Goal: Task Accomplishment & Management: Manage account settings

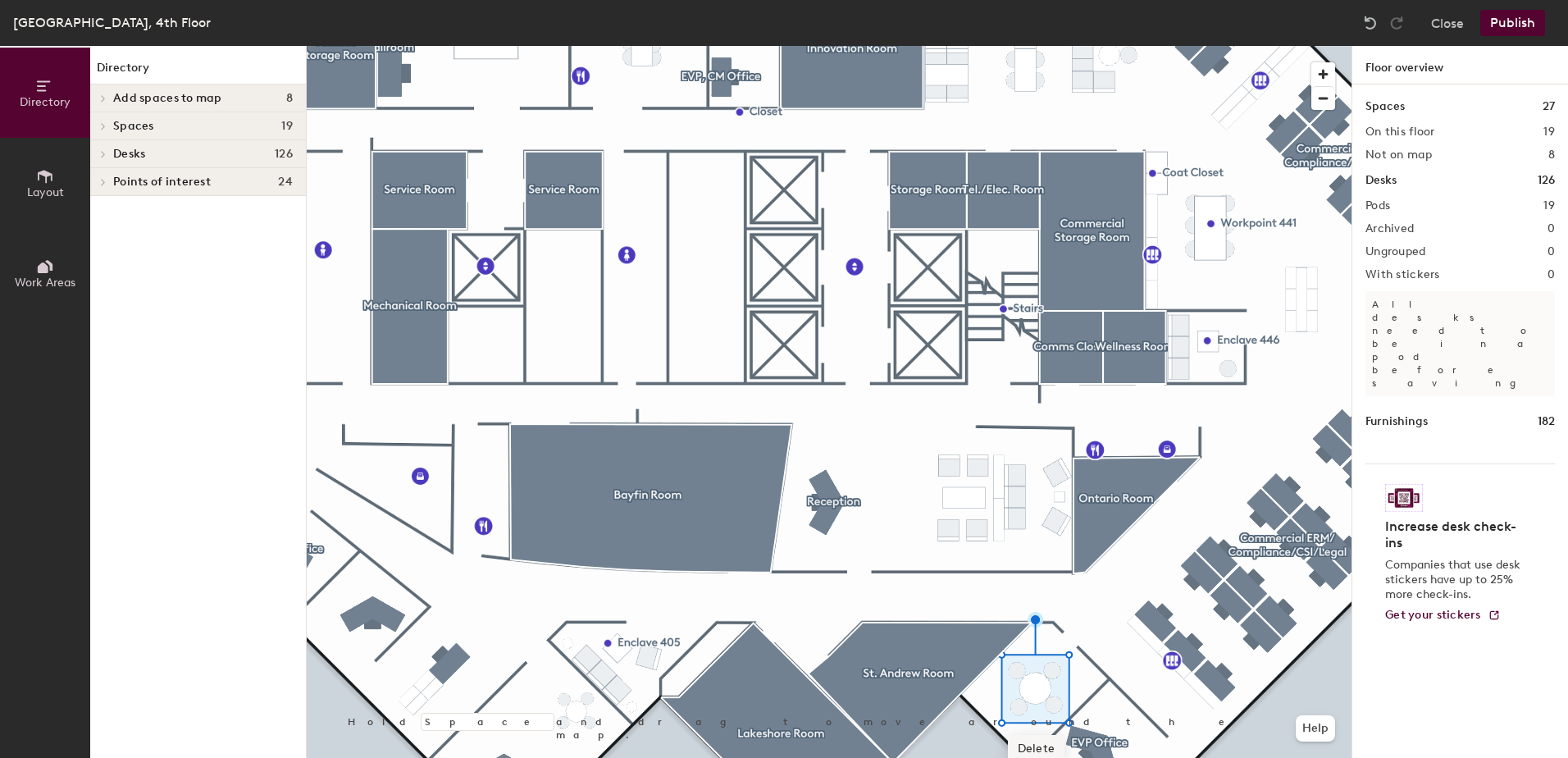
click at [1037, 746] on span "Delete" at bounding box center [1036, 749] width 57 height 28
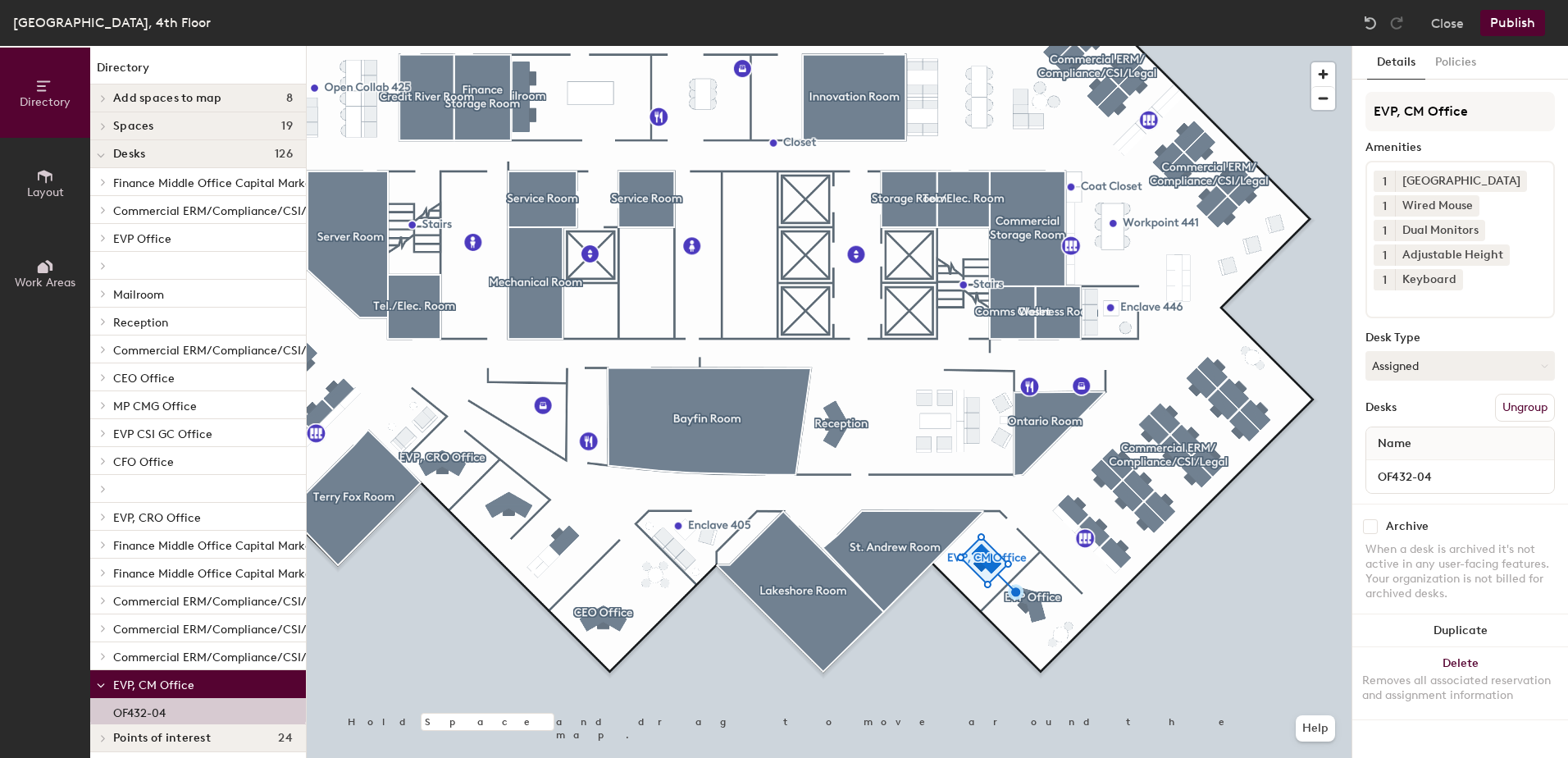
click at [43, 173] on icon at bounding box center [45, 176] width 15 height 13
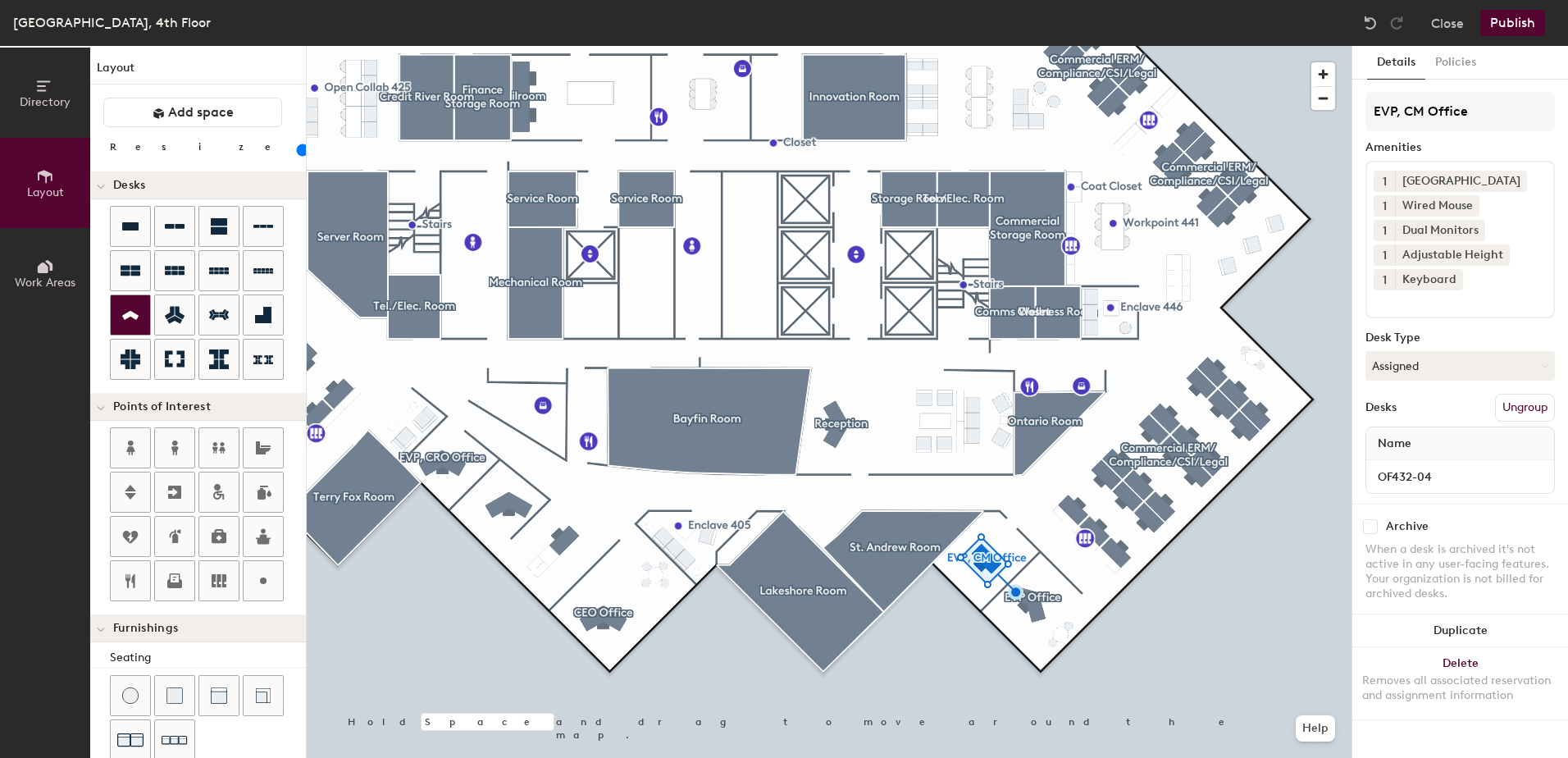
click at [124, 318] on icon at bounding box center [130, 315] width 17 height 9
click at [128, 303] on div at bounding box center [130, 314] width 39 height 40
click at [298, 149] on input "range" at bounding box center [298, 150] width 0 height 13
click at [131, 319] on icon at bounding box center [130, 315] width 19 height 19
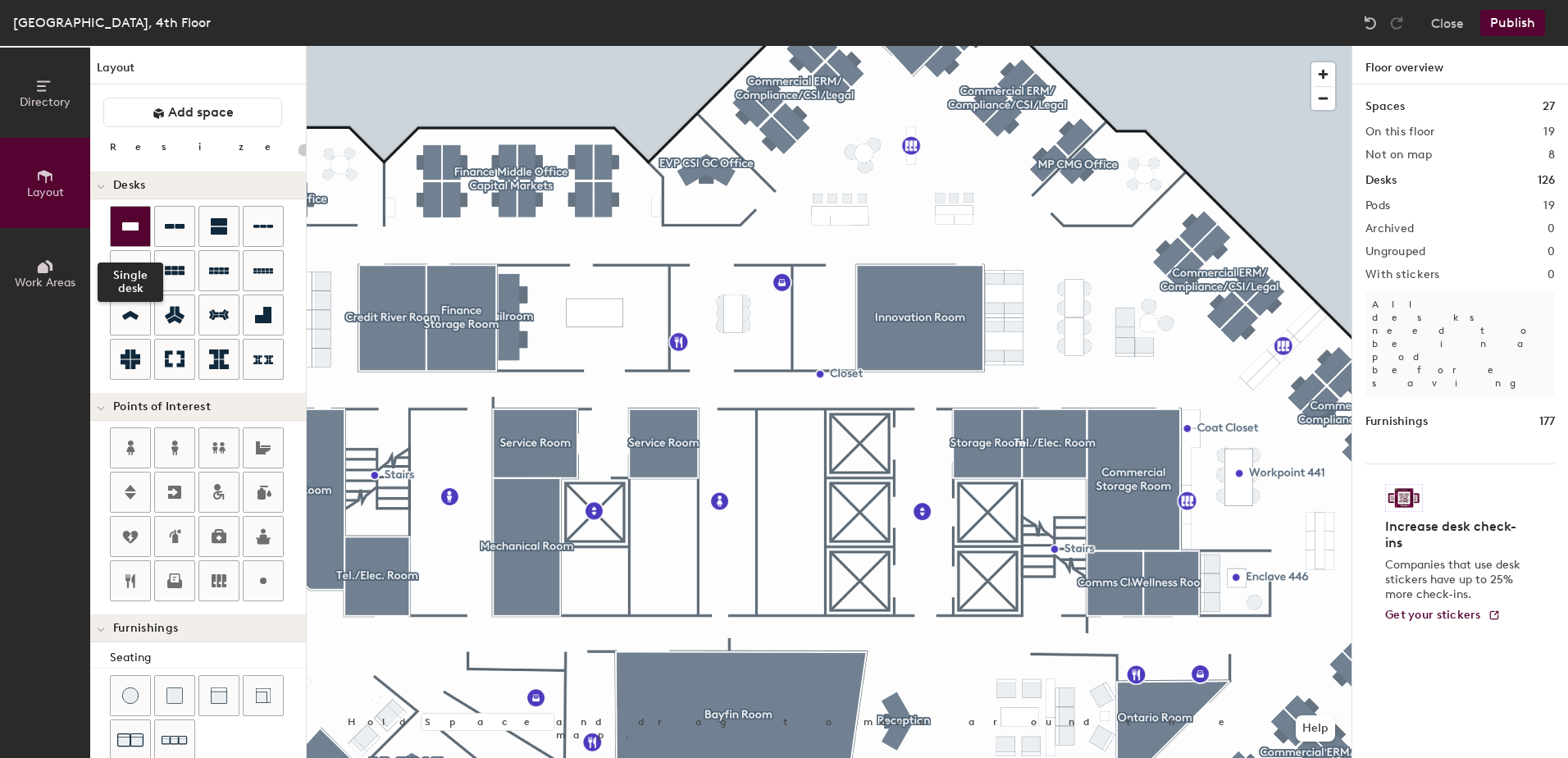
click at [121, 235] on icon at bounding box center [130, 226] width 19 height 19
type input "100"
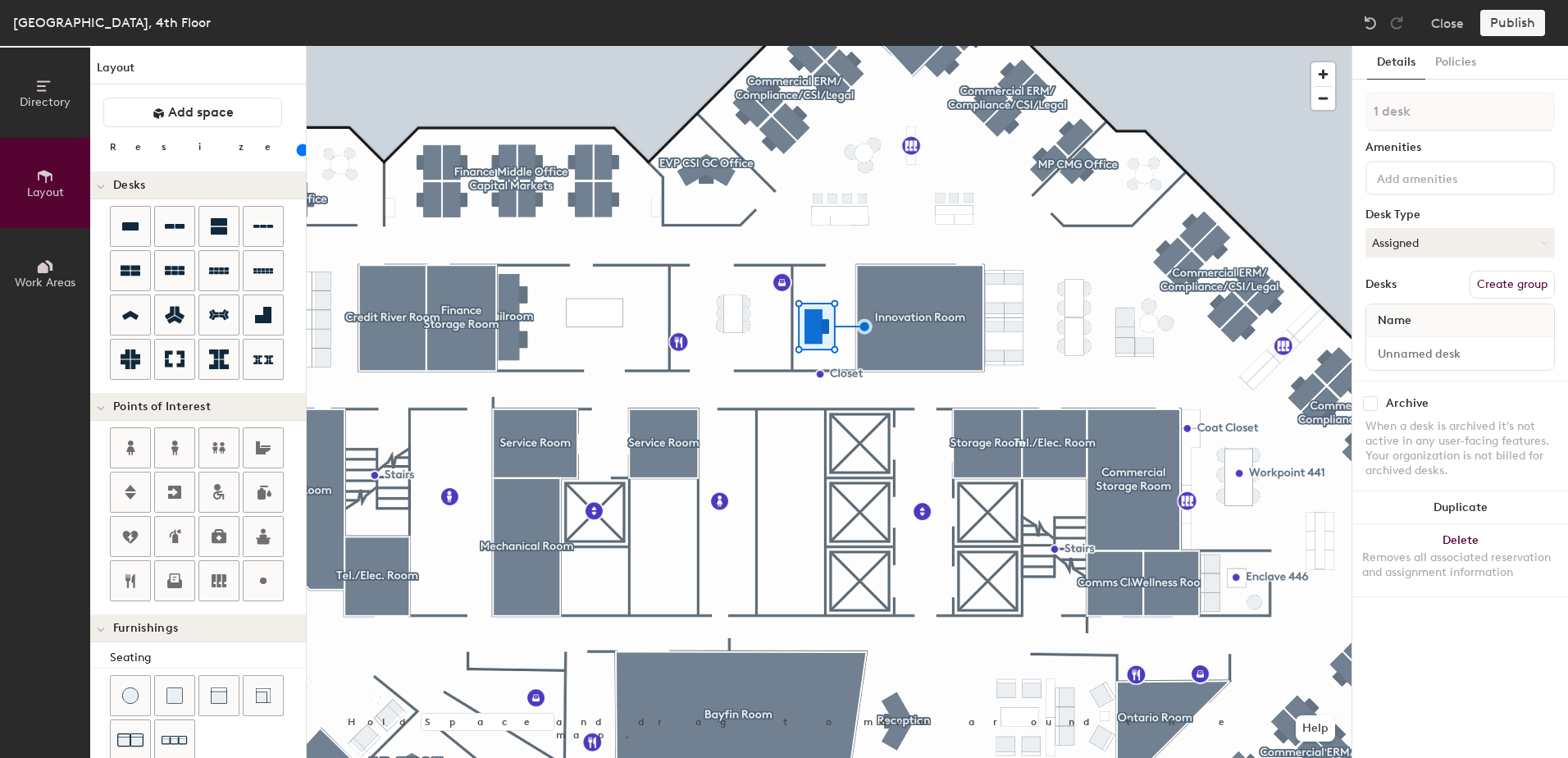
click at [1407, 177] on input at bounding box center [1448, 176] width 148 height 19
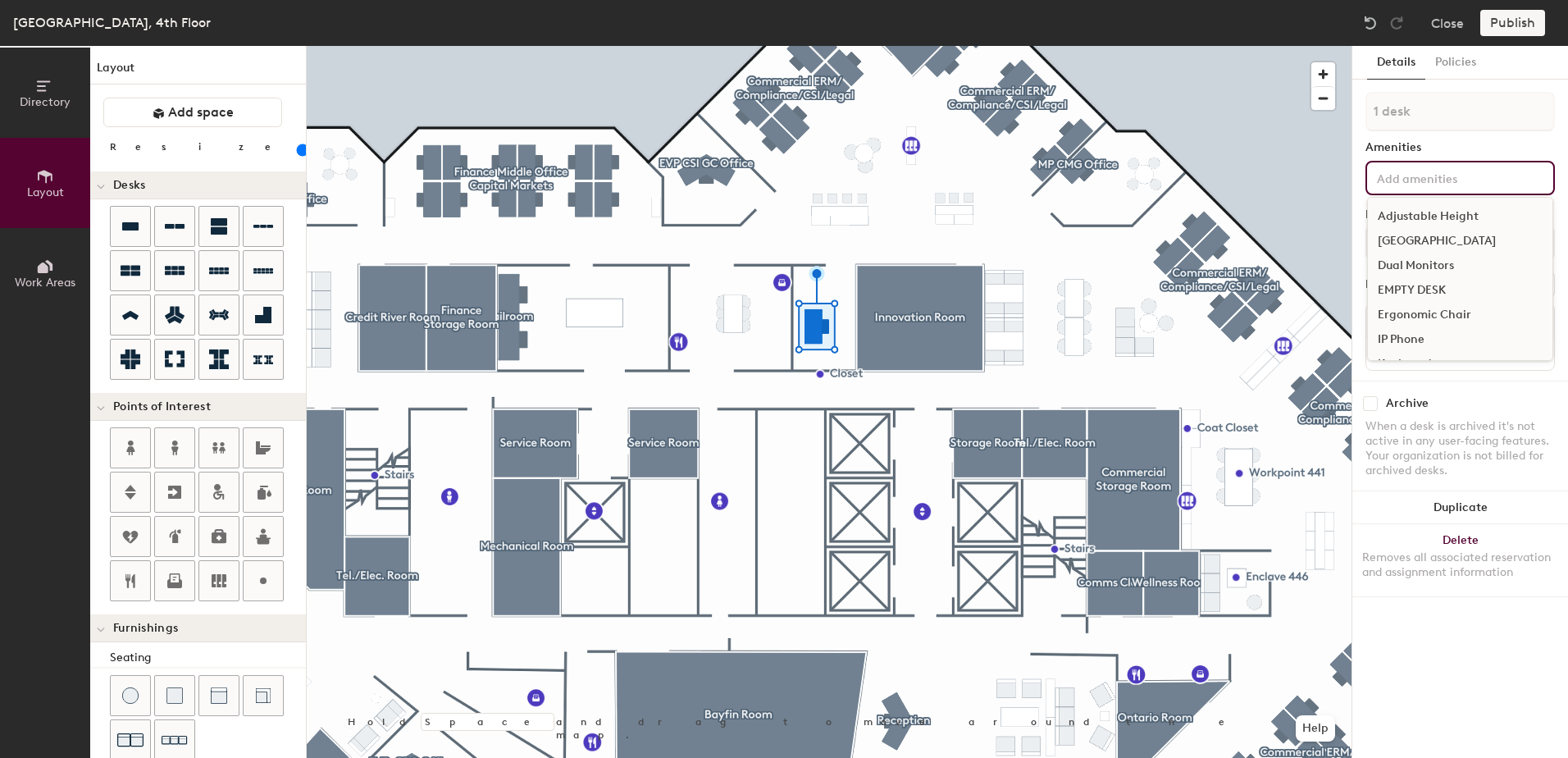
click at [1416, 239] on div "[GEOGRAPHIC_DATA]" at bounding box center [1460, 241] width 185 height 25
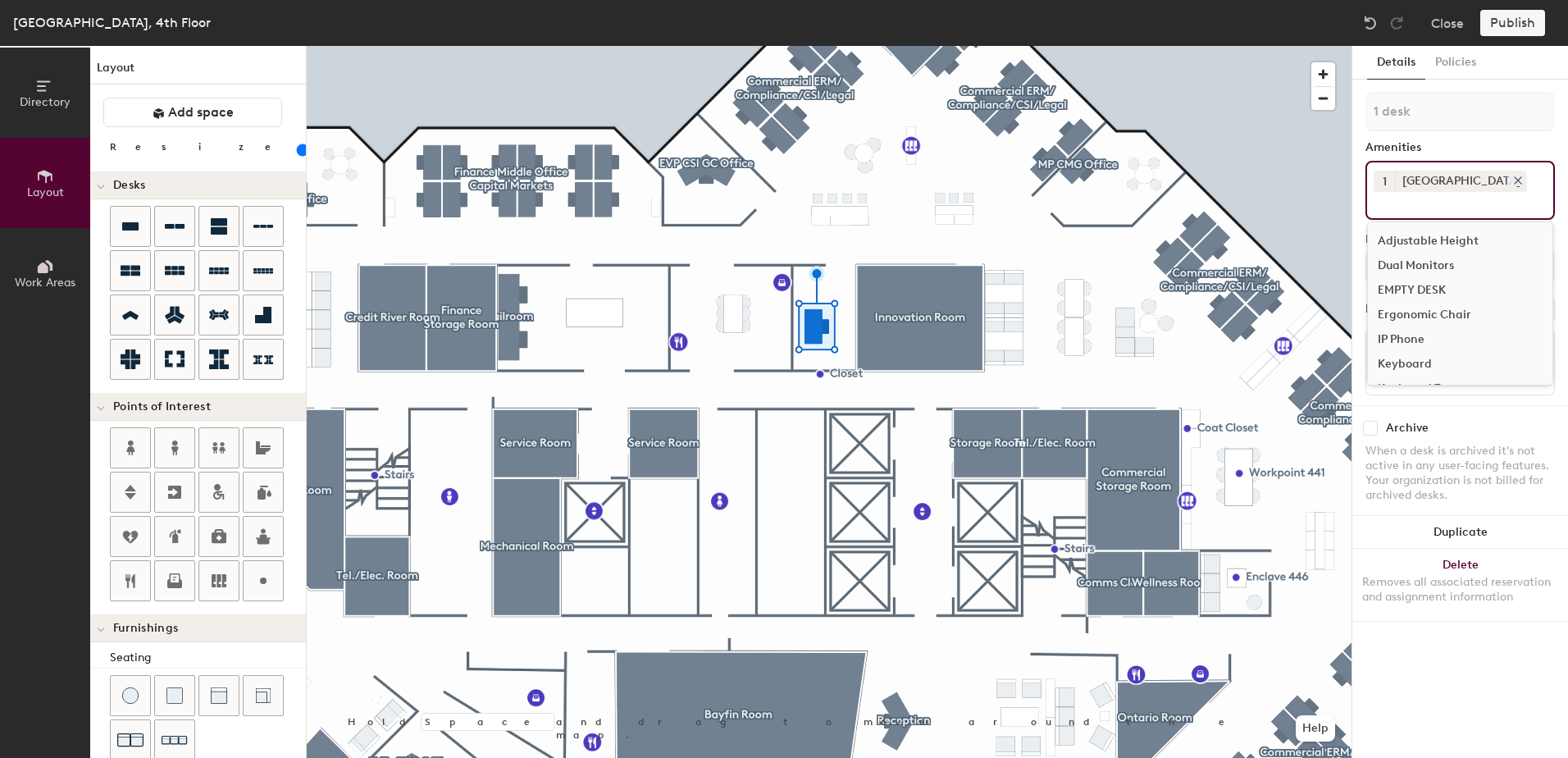
click at [1515, 180] on icon at bounding box center [1517, 180] width 6 height 6
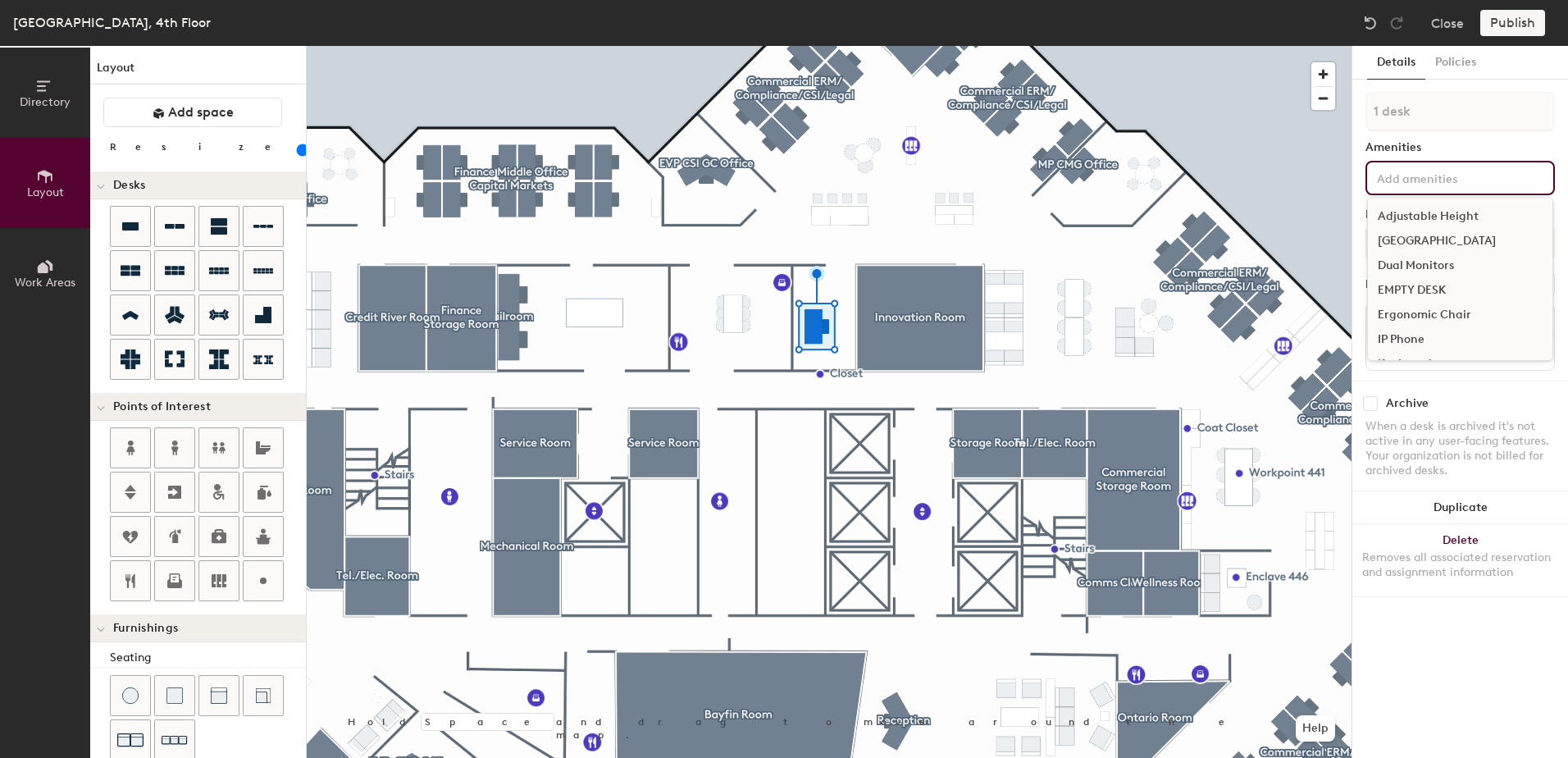
click at [1414, 183] on input at bounding box center [1448, 176] width 148 height 19
click at [1414, 294] on div "[GEOGRAPHIC_DATA]" at bounding box center [1460, 291] width 185 height 25
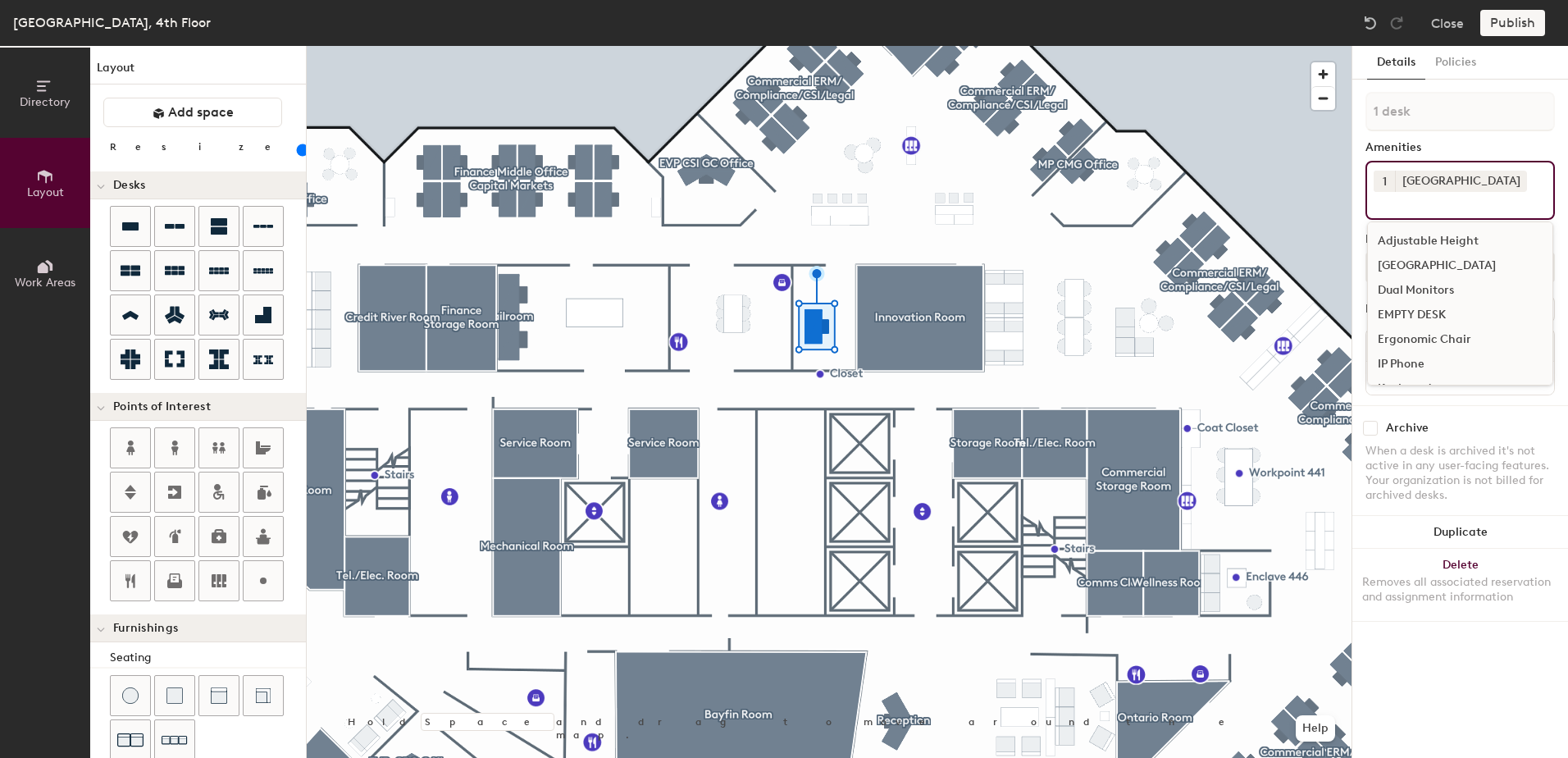
click at [1404, 286] on div "Dual Monitors" at bounding box center [1460, 290] width 185 height 25
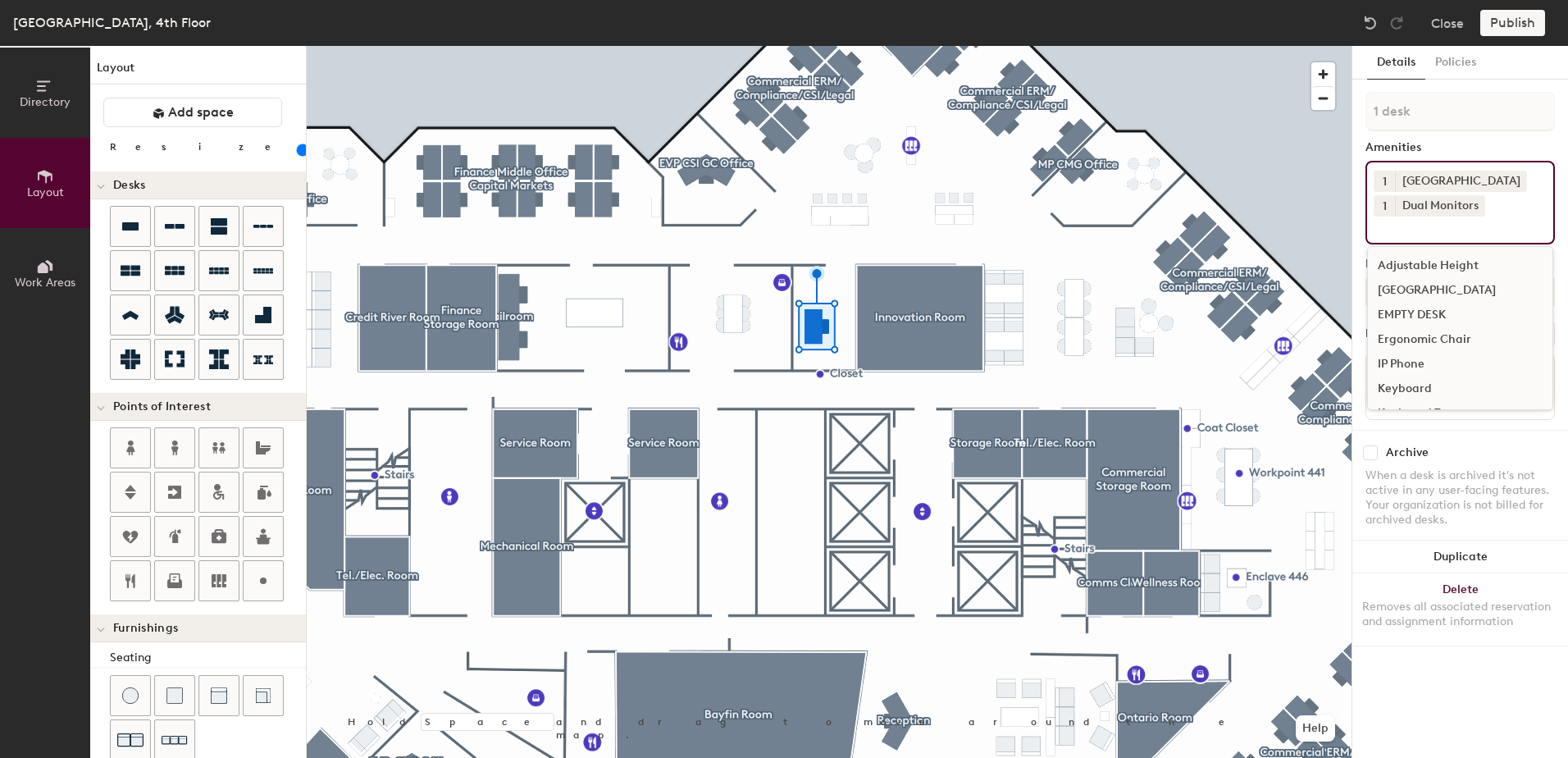
click at [1416, 266] on div "Adjustable Height" at bounding box center [1460, 266] width 185 height 25
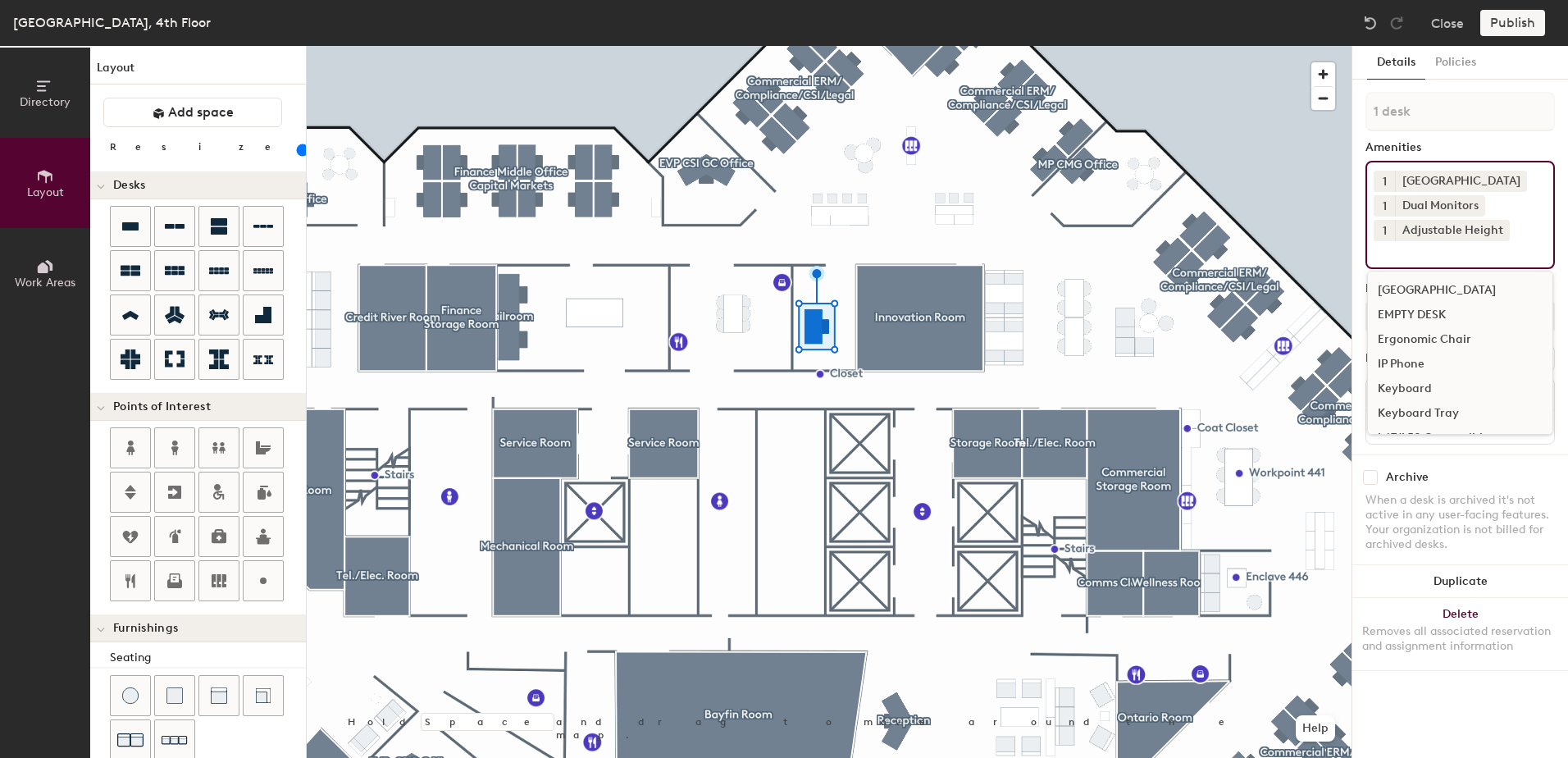
click at [1412, 385] on div "Keyboard" at bounding box center [1460, 389] width 185 height 25
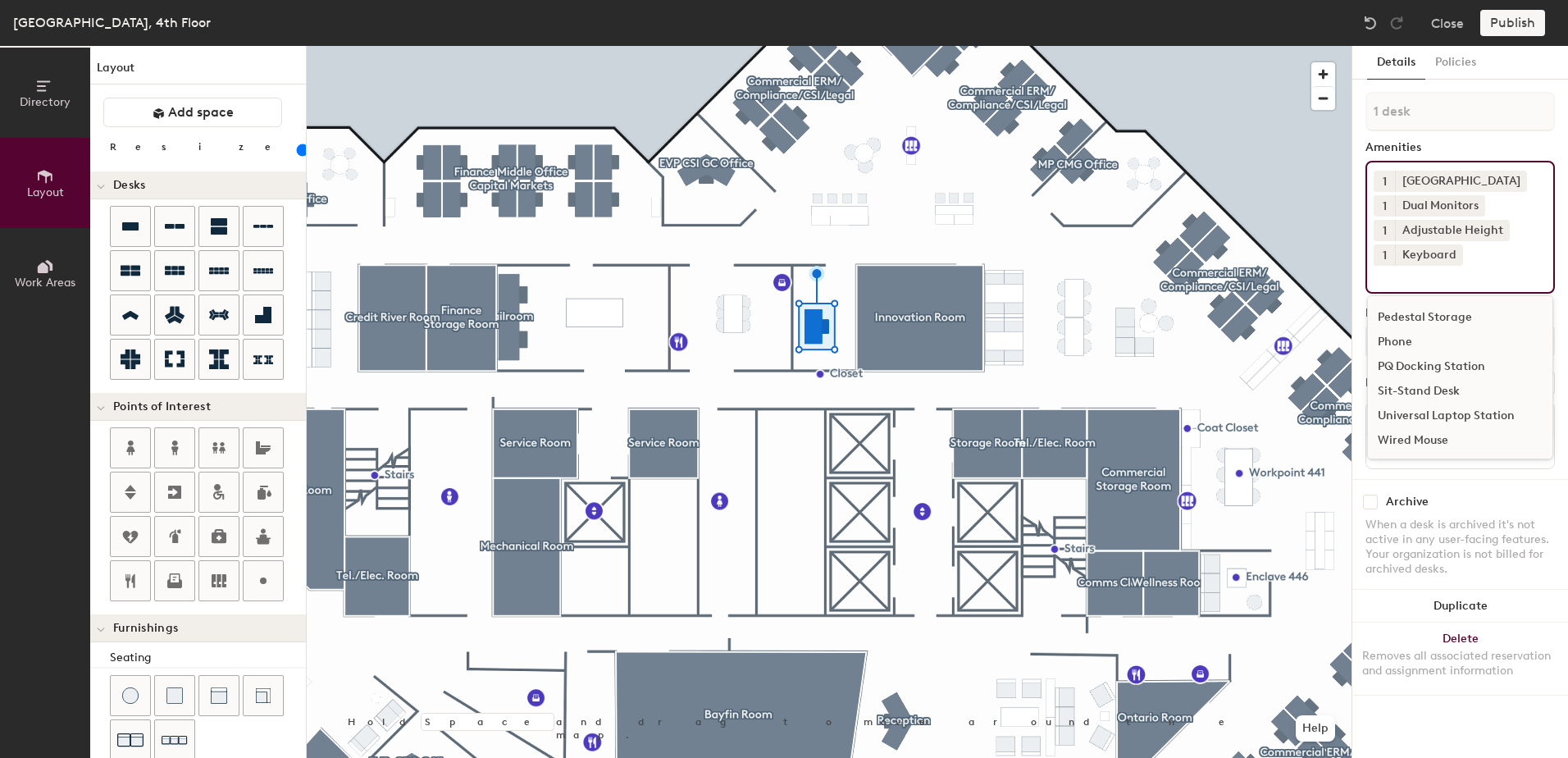
scroll to position [244, 0]
click at [1410, 434] on div "Wired Mouse" at bounding box center [1460, 439] width 185 height 25
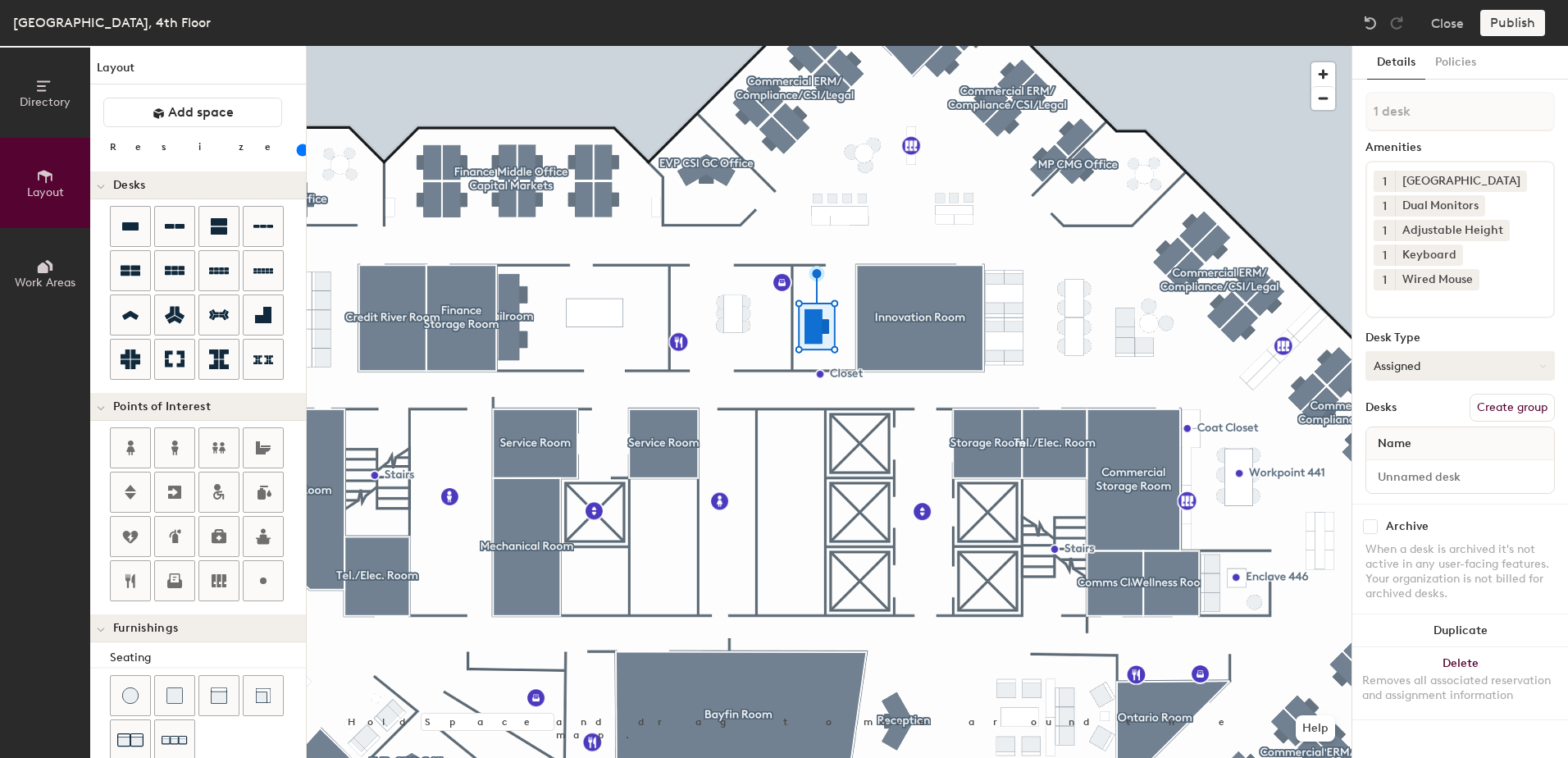
click at [1445, 365] on button "Assigned" at bounding box center [1461, 366] width 189 height 29
click at [1406, 458] on div "Hoteled" at bounding box center [1448, 466] width 164 height 25
click at [1489, 406] on button "Create group" at bounding box center [1512, 408] width 85 height 28
click at [1330, 113] on div "Directory Layout Work Areas Layout Add space Resize Desks Points of Interest Fu…" at bounding box center [784, 402] width 1568 height 712
type input "Hoteling Desk"
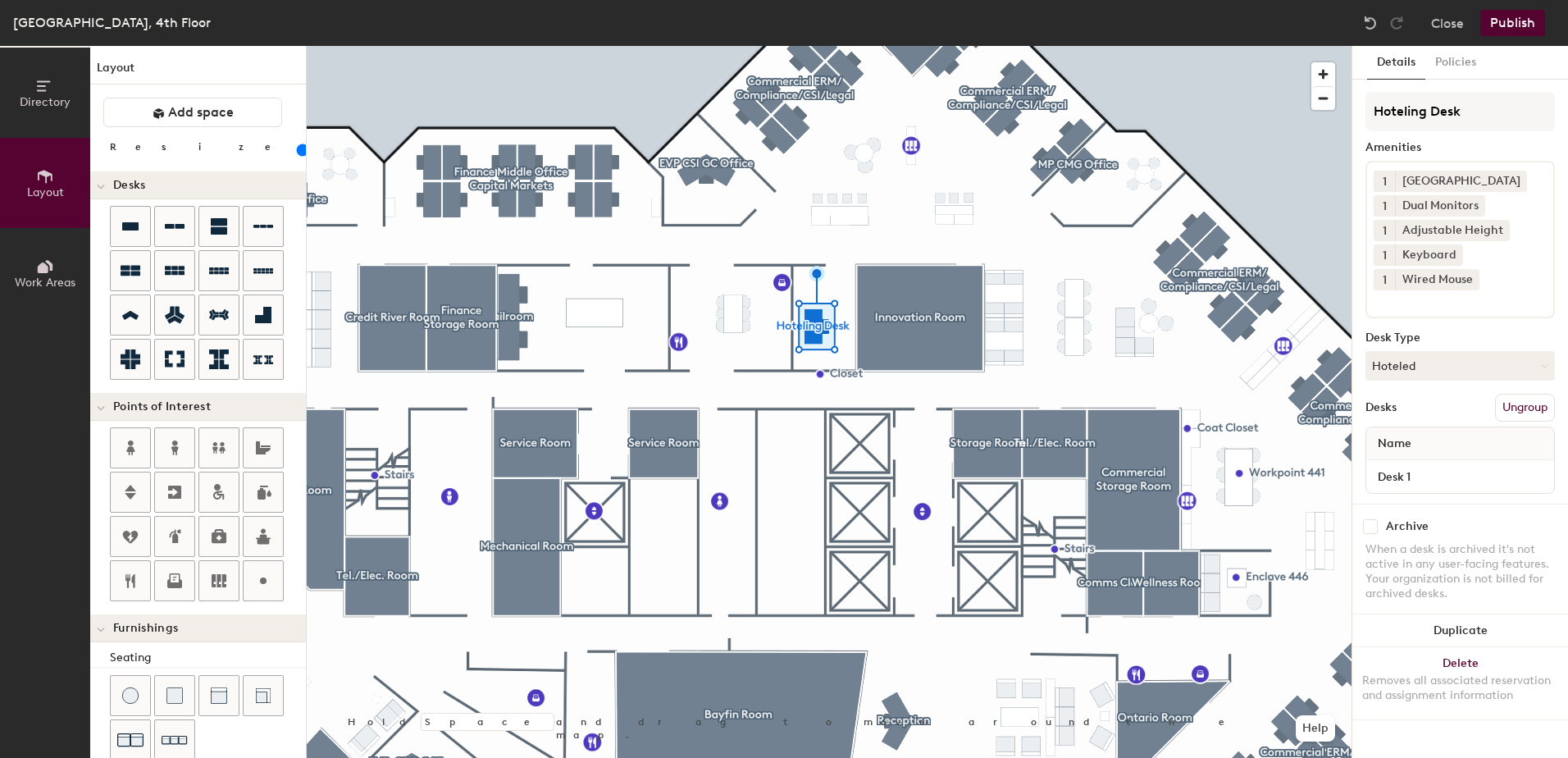
click at [1458, 333] on div "Desk Type" at bounding box center [1461, 338] width 189 height 13
click at [1465, 366] on button "Hoteled" at bounding box center [1461, 366] width 189 height 29
click at [1411, 414] on div "Assigned" at bounding box center [1448, 416] width 164 height 25
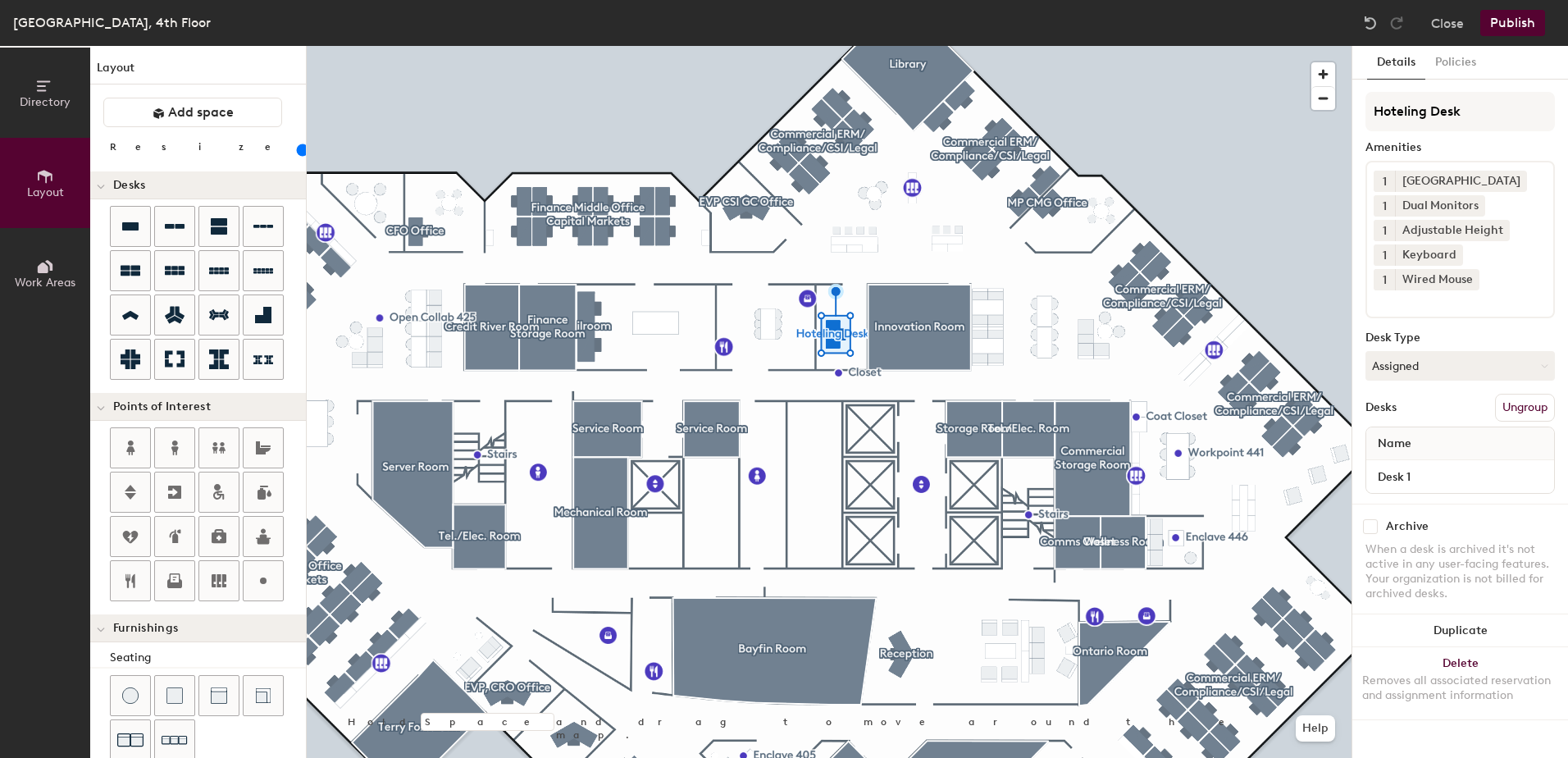
click at [1512, 20] on button "Publish" at bounding box center [1513, 23] width 65 height 27
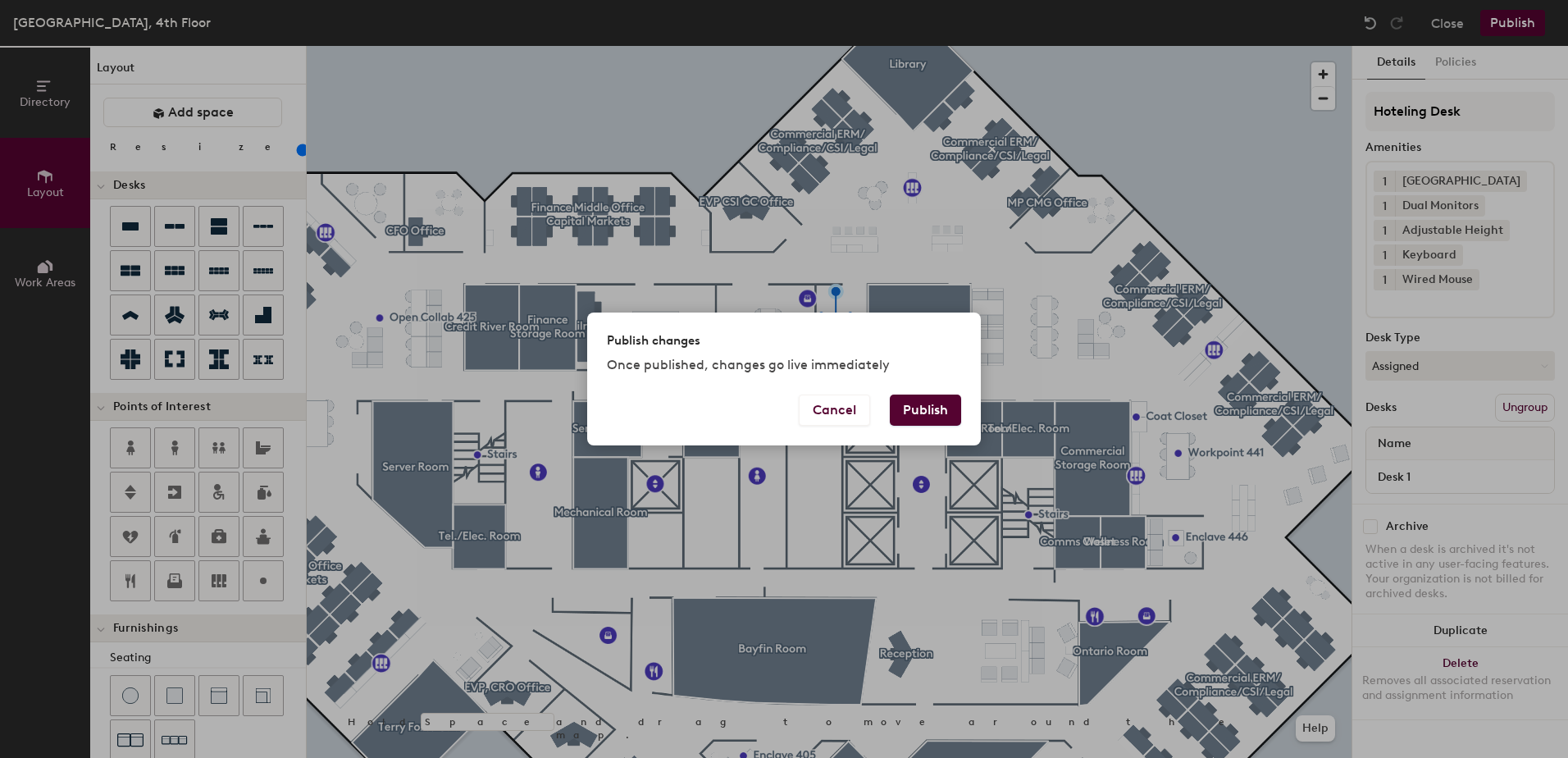
click at [928, 425] on div "Cancel Publish" at bounding box center [784, 419] width 394 height 51
click at [925, 417] on button "Publish" at bounding box center [926, 410] width 72 height 31
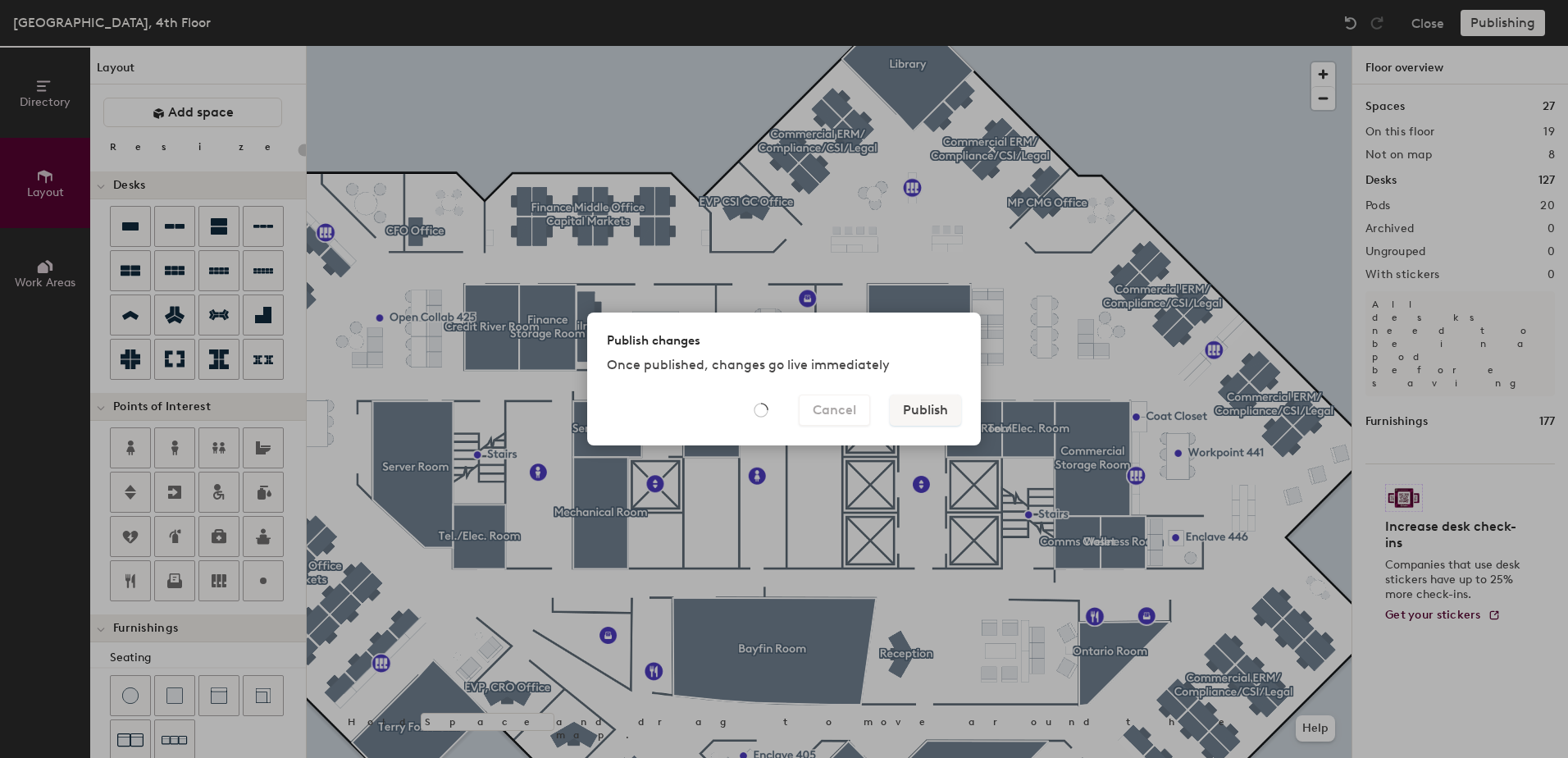
type input "20"
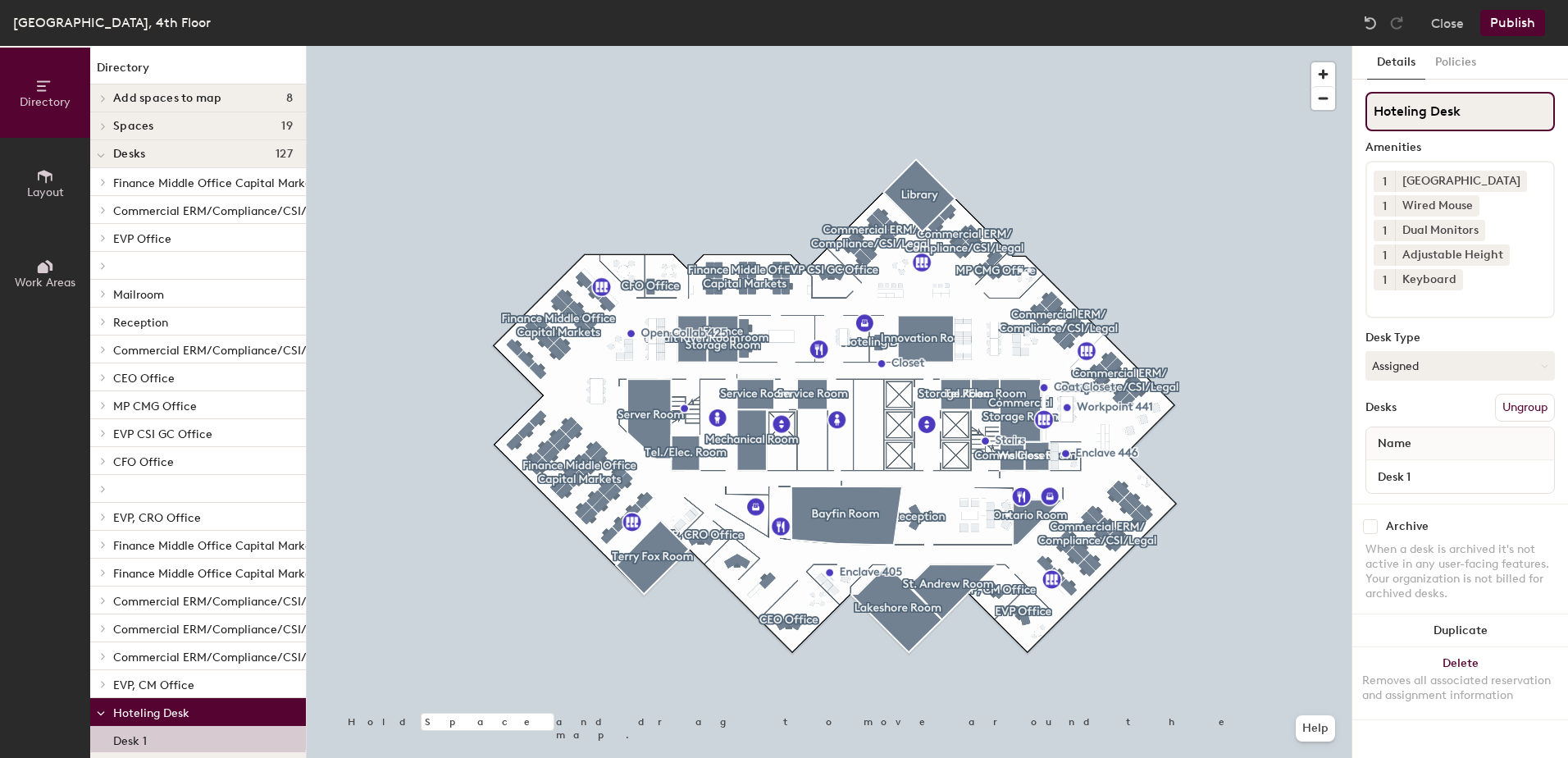
click at [1486, 114] on input "Hoteling Desk" at bounding box center [1461, 111] width 189 height 40
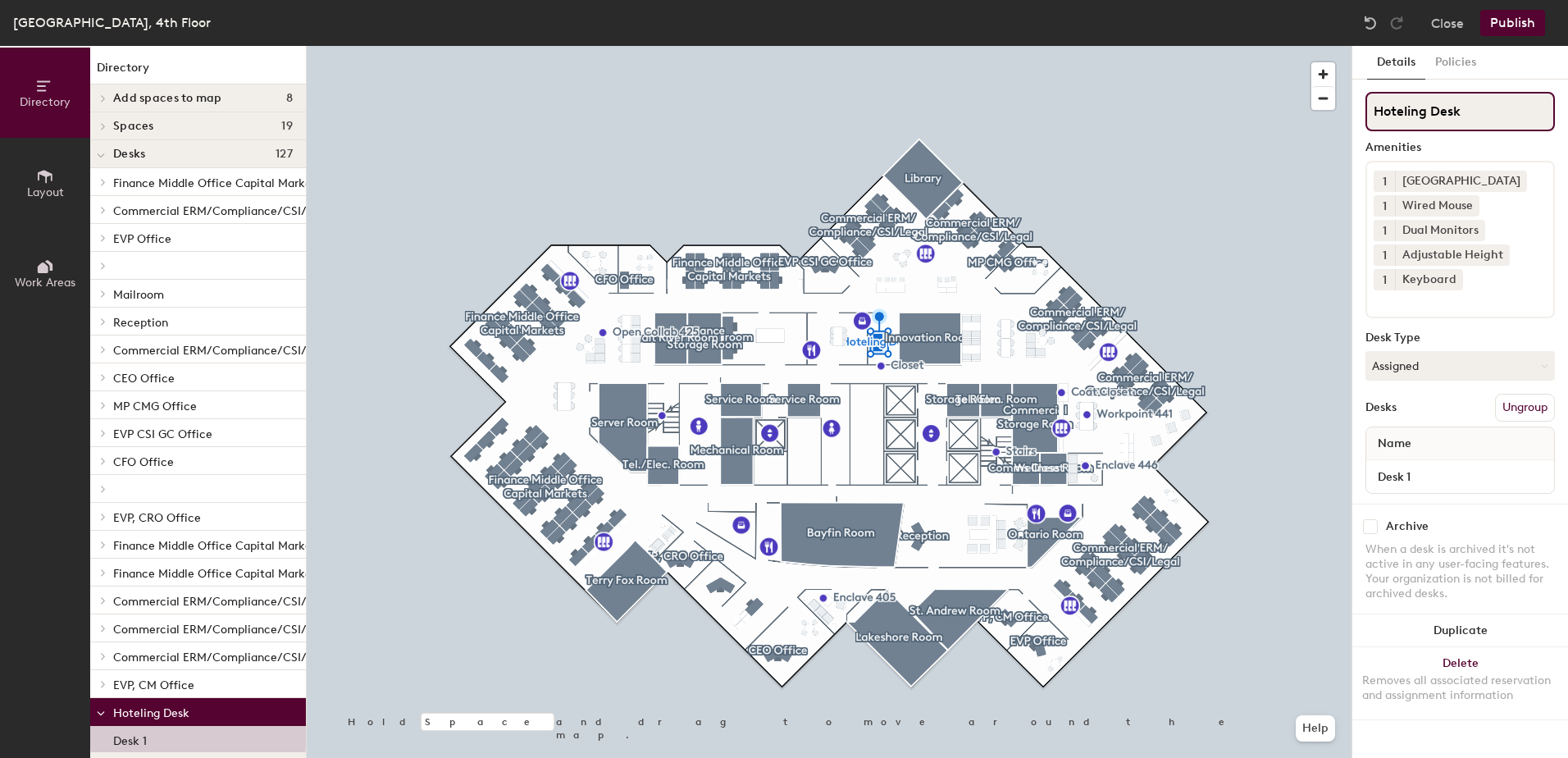
drag, startPoint x: 1486, startPoint y: 114, endPoint x: 1439, endPoint y: 117, distance: 47.1
click at [1439, 117] on input "Hoteling Desk" at bounding box center [1461, 111] width 189 height 40
type input "Hoteling Office"
click at [1532, 31] on button "Publish" at bounding box center [1513, 23] width 65 height 27
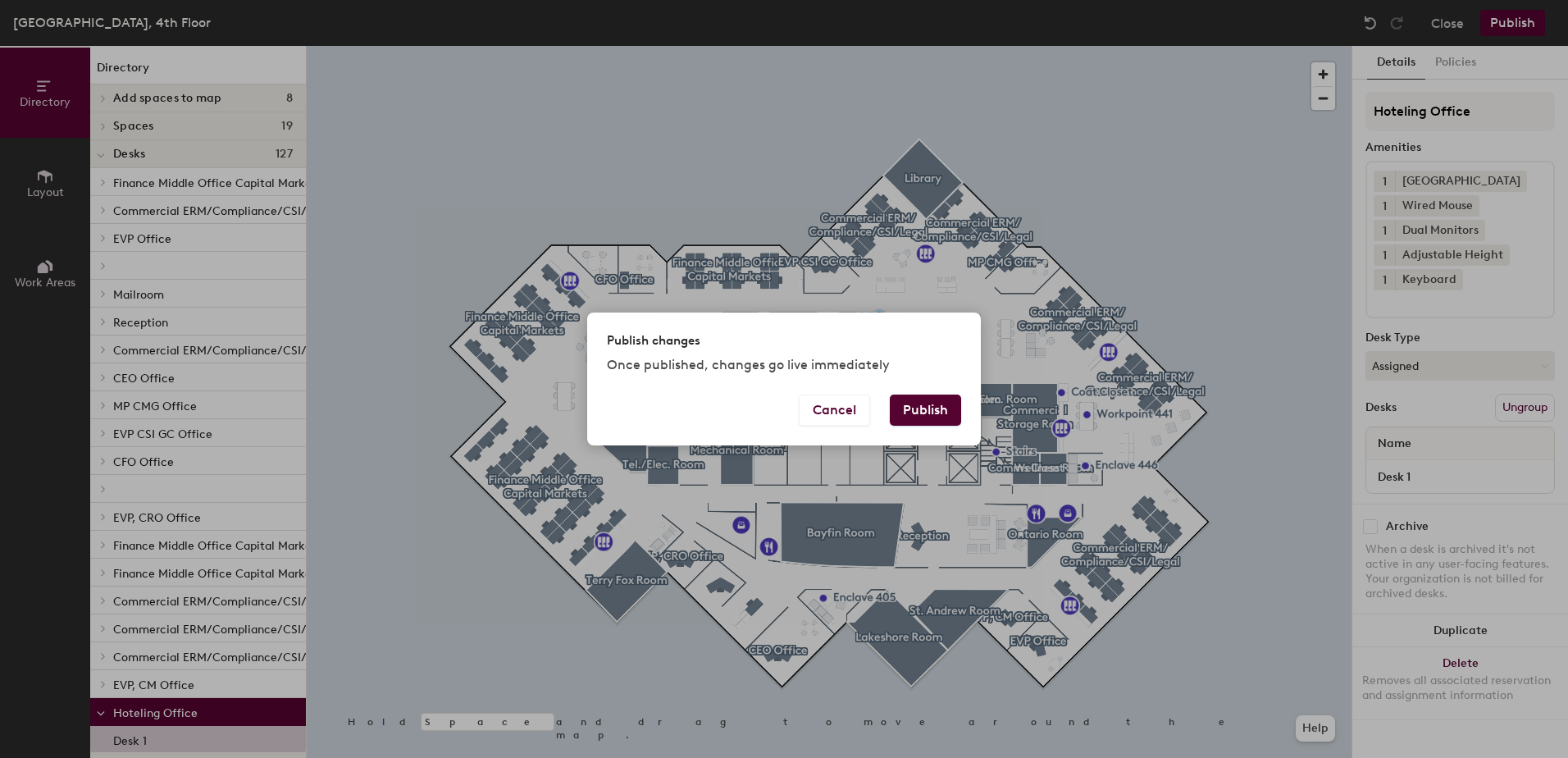
click at [911, 406] on button "Publish" at bounding box center [926, 410] width 72 height 31
